Goal: Task Accomplishment & Management: Manage account settings

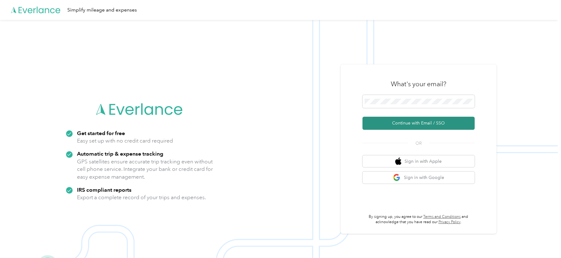
click at [400, 126] on button "Continue with Email / SSO" at bounding box center [418, 123] width 112 height 13
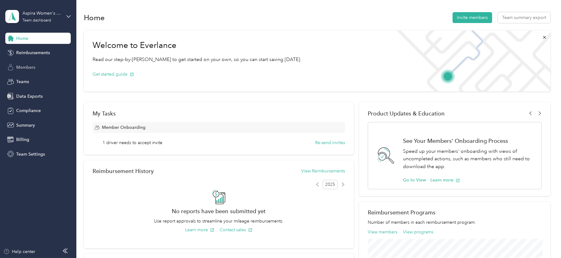
click at [40, 72] on div "Members" at bounding box center [37, 67] width 65 height 11
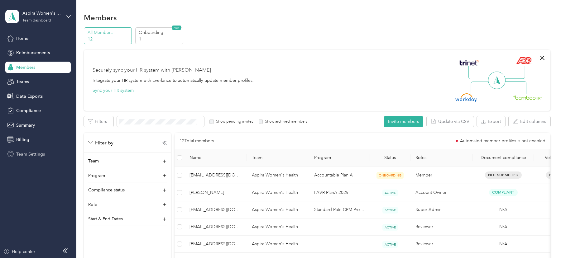
click at [34, 155] on span "Team Settings" at bounding box center [30, 154] width 29 height 7
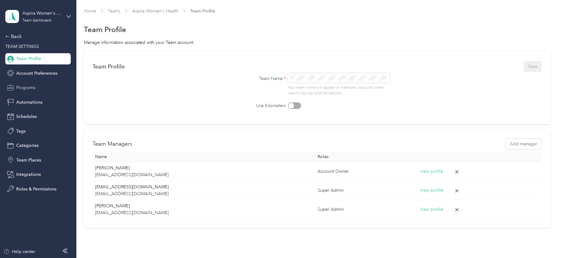
click at [30, 87] on span "Programs" at bounding box center [25, 87] width 19 height 7
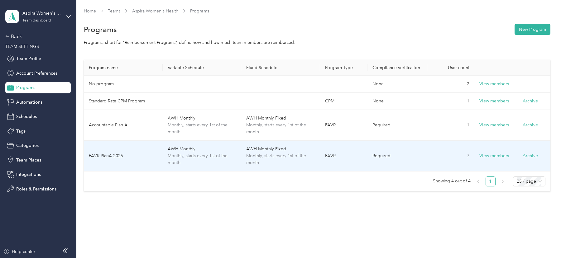
click at [130, 155] on td "FAVR PlanA 2025" at bounding box center [123, 156] width 79 height 31
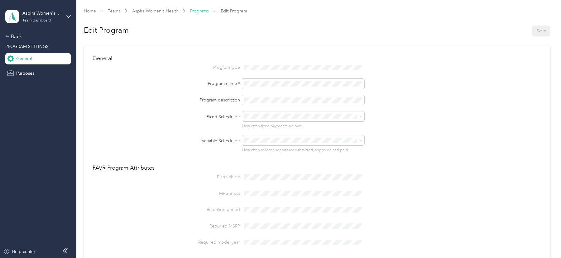
click at [195, 11] on link "Programs" at bounding box center [199, 10] width 19 height 5
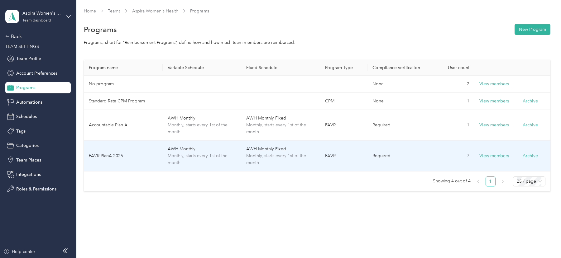
click at [165, 154] on td "AWH Monthly Monthly, starts every 1st of the month" at bounding box center [202, 156] width 79 height 31
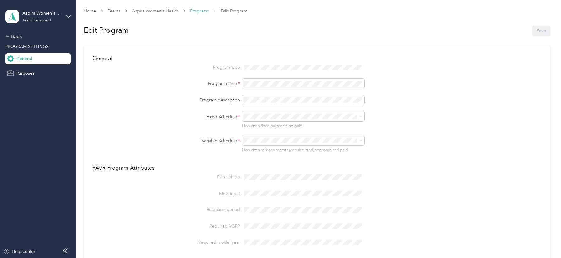
click at [204, 9] on link "Programs" at bounding box center [199, 10] width 19 height 5
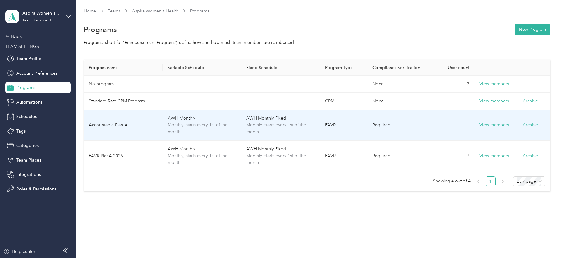
click at [147, 124] on td "Accountable Plan A" at bounding box center [123, 125] width 79 height 31
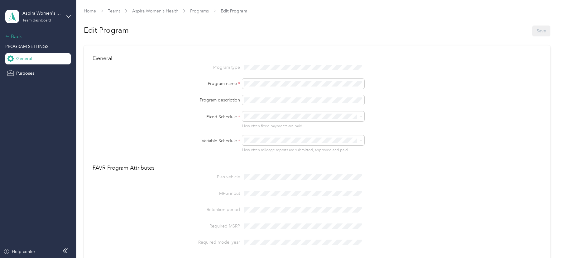
click at [17, 35] on div "Back" at bounding box center [36, 36] width 62 height 7
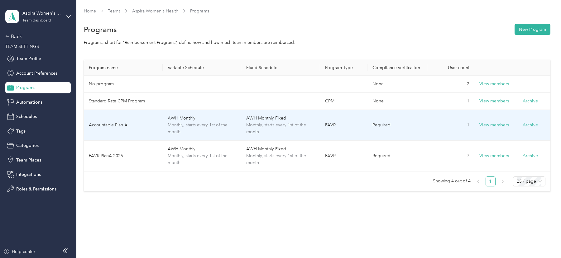
click at [190, 130] on span "Monthly, starts every 1st of the month" at bounding box center [202, 129] width 69 height 14
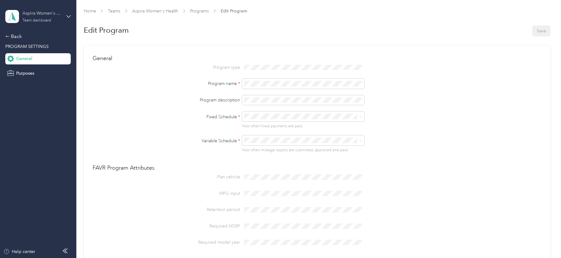
click at [59, 17] on div "Aspira Women's Health Team dashboard" at bounding box center [41, 16] width 39 height 12
click at [32, 81] on div "Log out" at bounding box center [23, 78] width 24 height 7
